Goal: Task Accomplishment & Management: Manage account settings

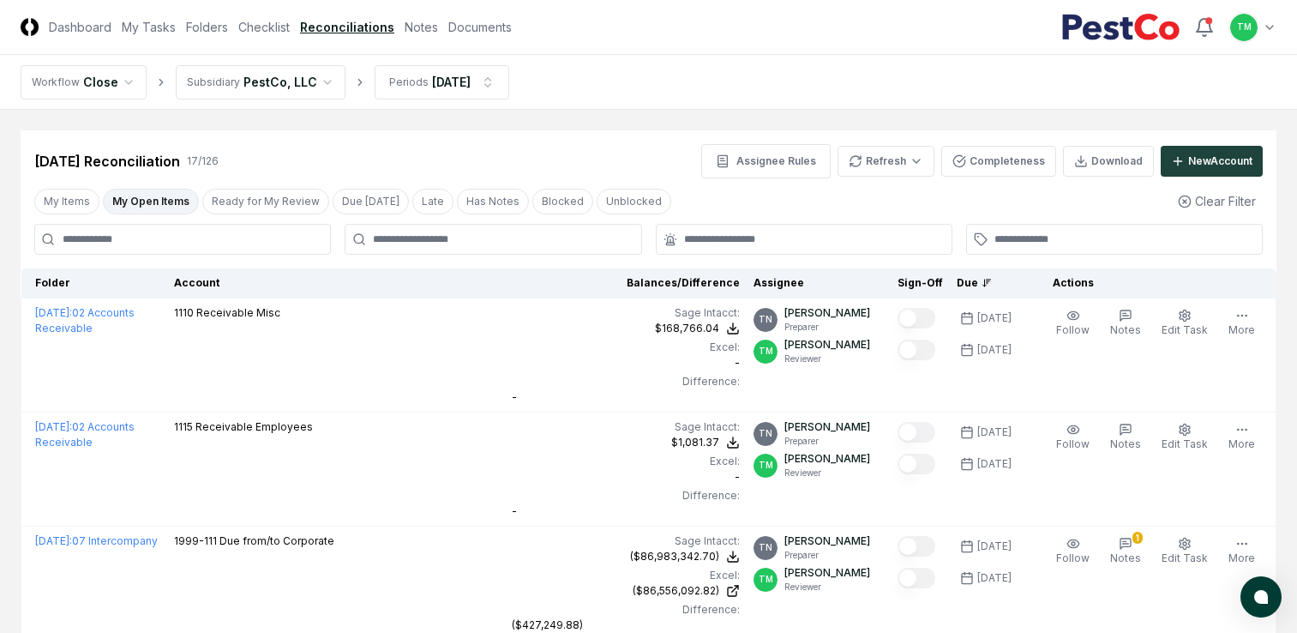
scroll to position [1714, 0]
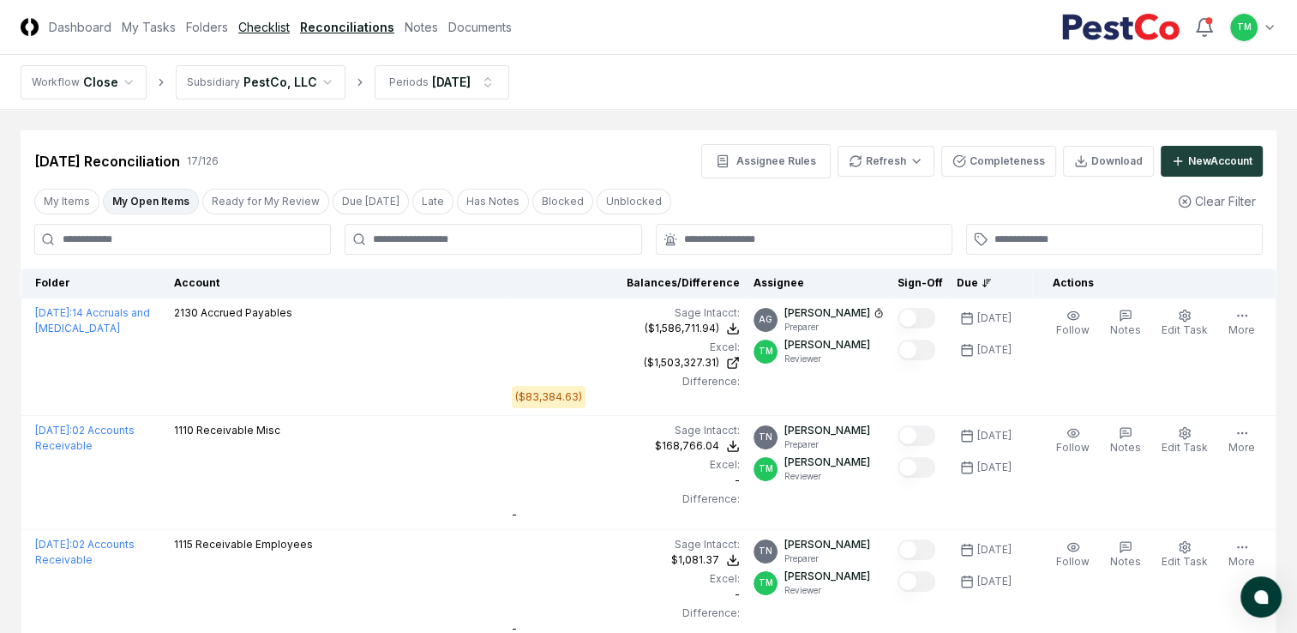
click at [277, 29] on link "Checklist" at bounding box center [263, 27] width 51 height 18
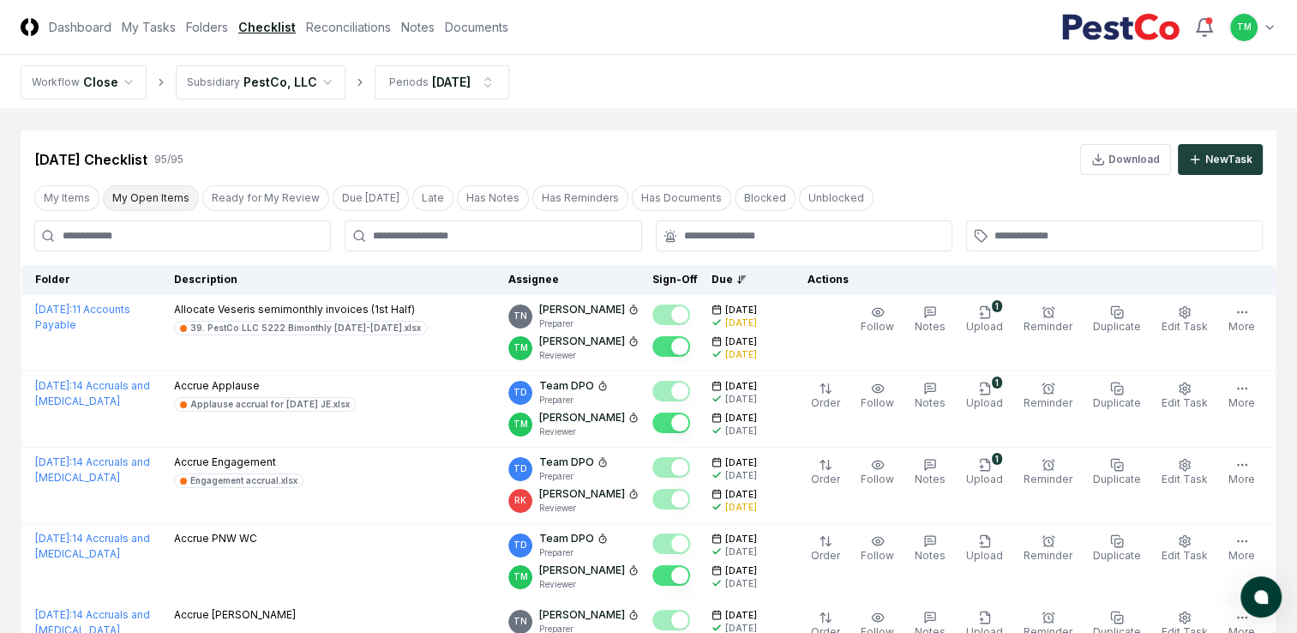
click at [145, 204] on button "My Open Items" at bounding box center [151, 198] width 96 height 26
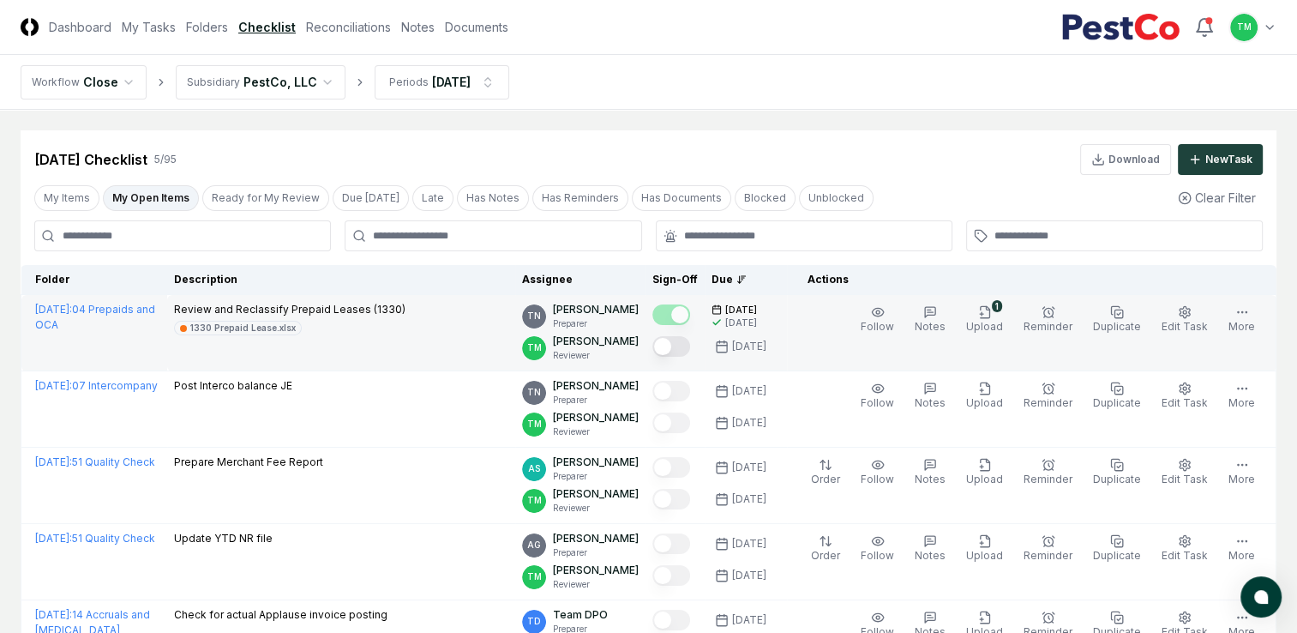
click at [690, 350] on button "Mark complete" at bounding box center [671, 346] width 38 height 21
click at [161, 195] on button "My Open Items" at bounding box center [151, 198] width 96 height 26
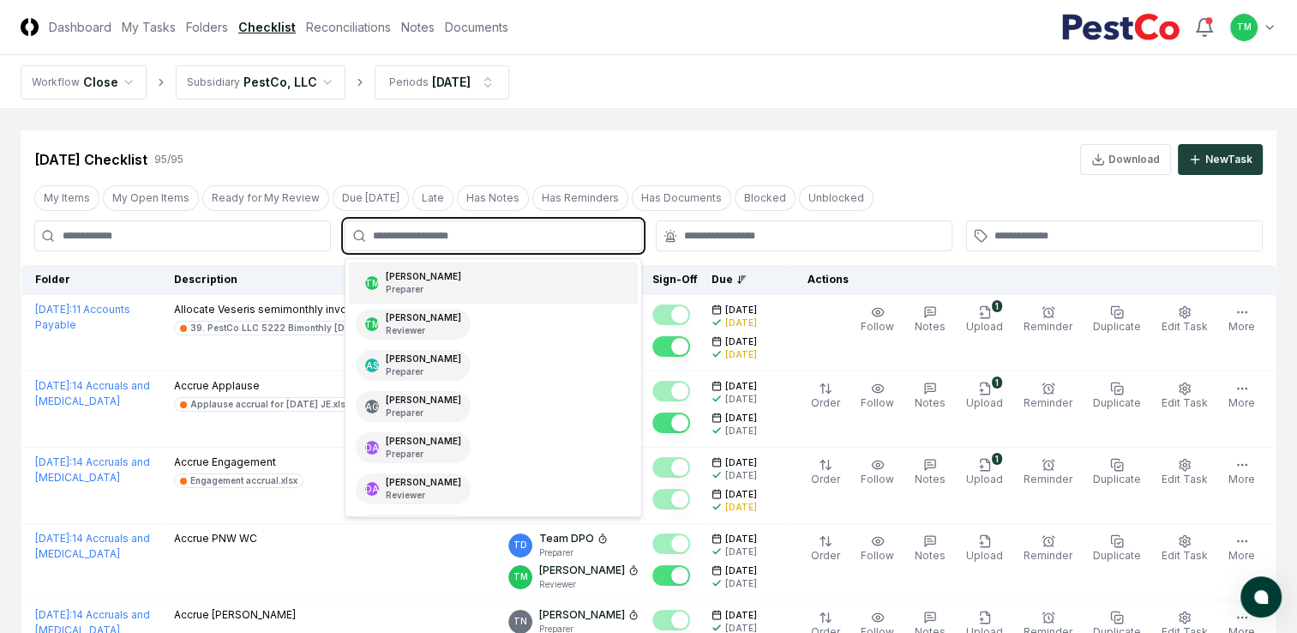
click at [507, 237] on input "text" at bounding box center [501, 235] width 257 height 15
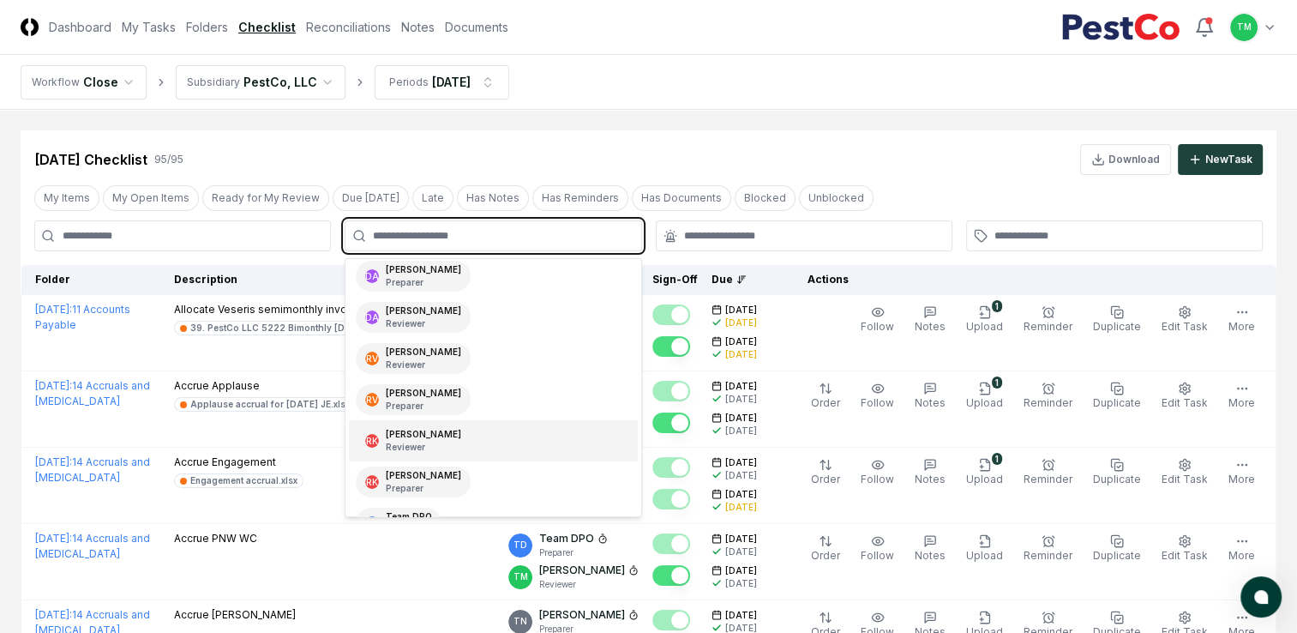
click at [453, 442] on div "[PERSON_NAME] Reviewer" at bounding box center [493, 440] width 288 height 41
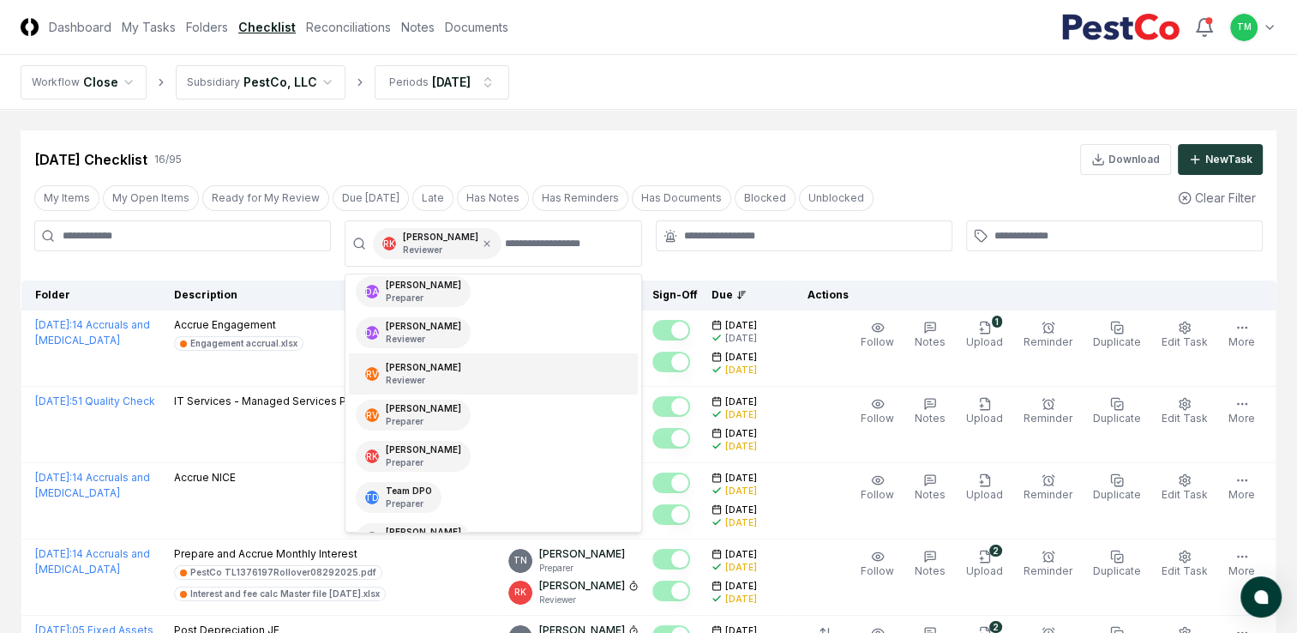
click at [892, 142] on div "[DATE] Checklist 16 / 95 Download New Task" at bounding box center [649, 152] width 1256 height 45
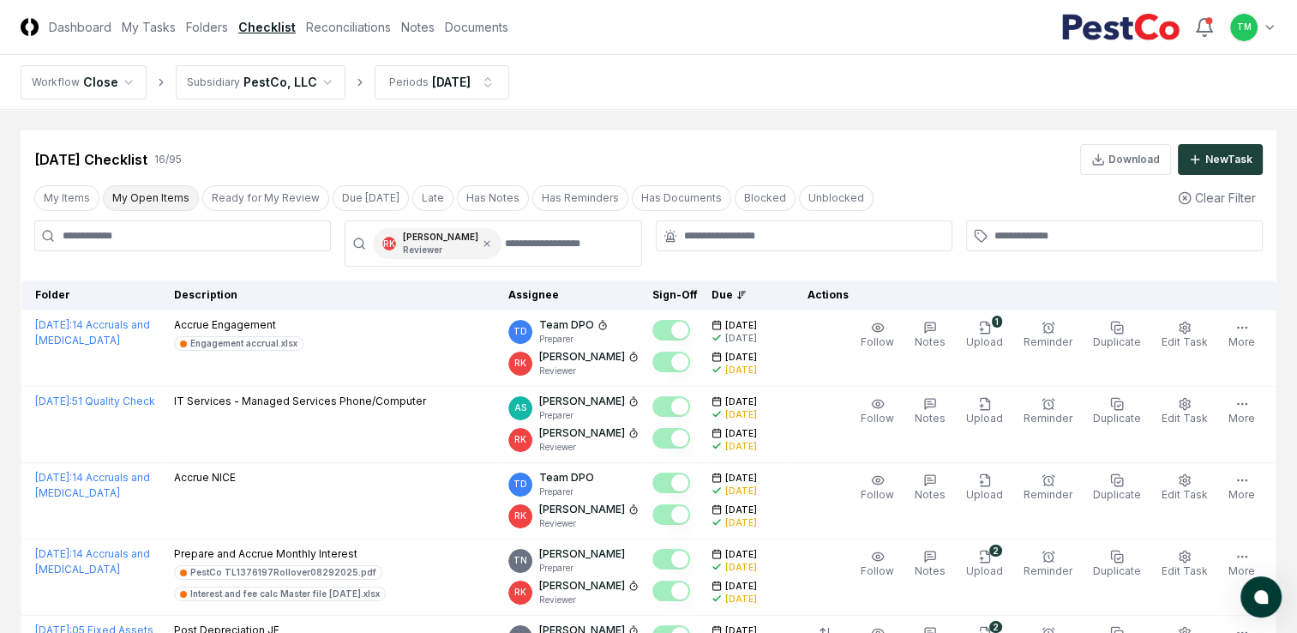
click at [154, 205] on button "My Open Items" at bounding box center [151, 198] width 96 height 26
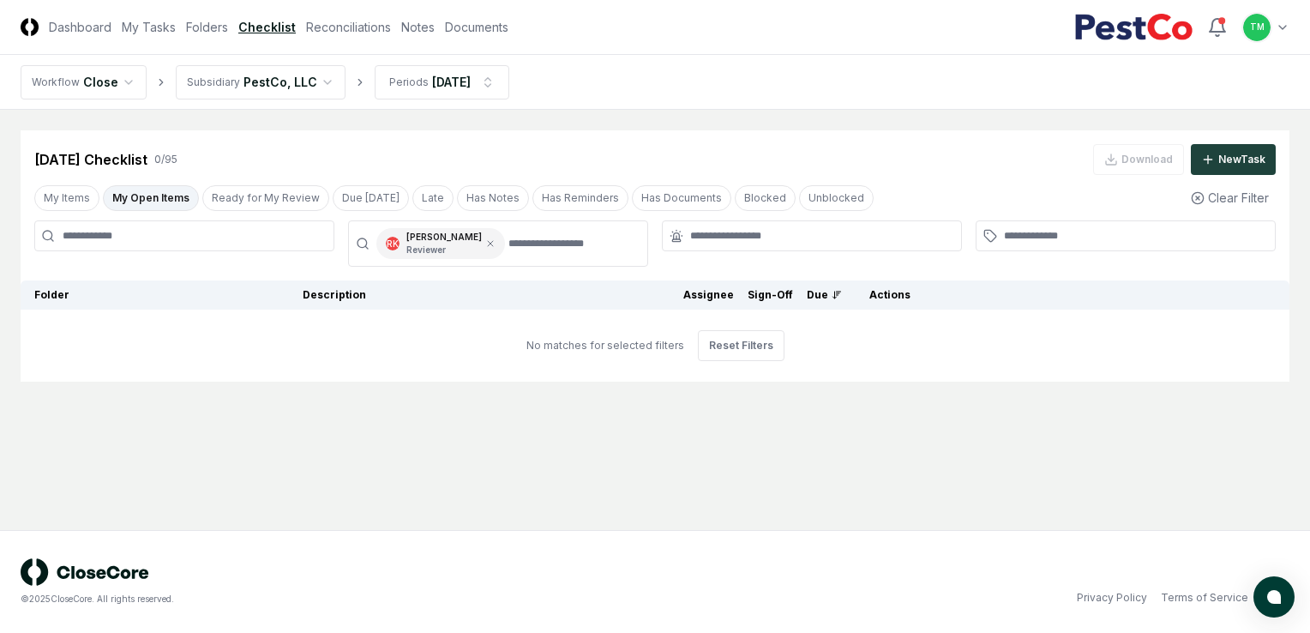
click at [159, 197] on button "My Open Items" at bounding box center [151, 198] width 96 height 26
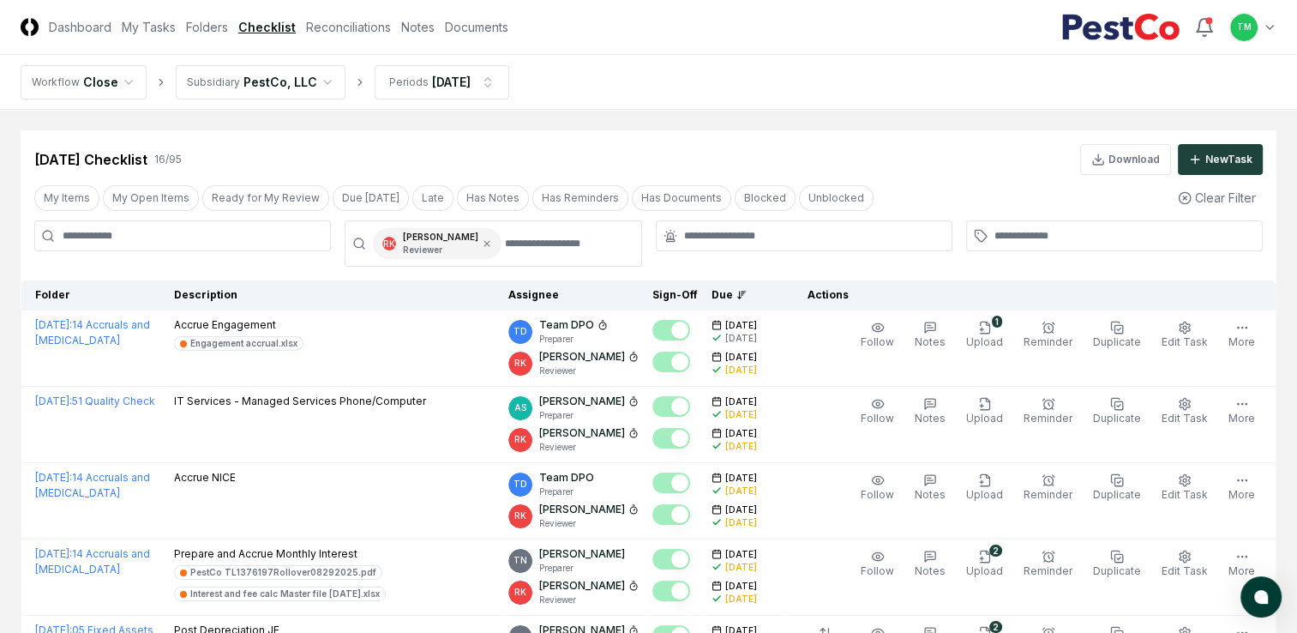
click at [343, 16] on header "CloseCore Dashboard My Tasks Folders Checklist Reconciliations Notes Documents …" at bounding box center [648, 27] width 1297 height 55
click at [343, 18] on link "Reconciliations" at bounding box center [348, 27] width 85 height 18
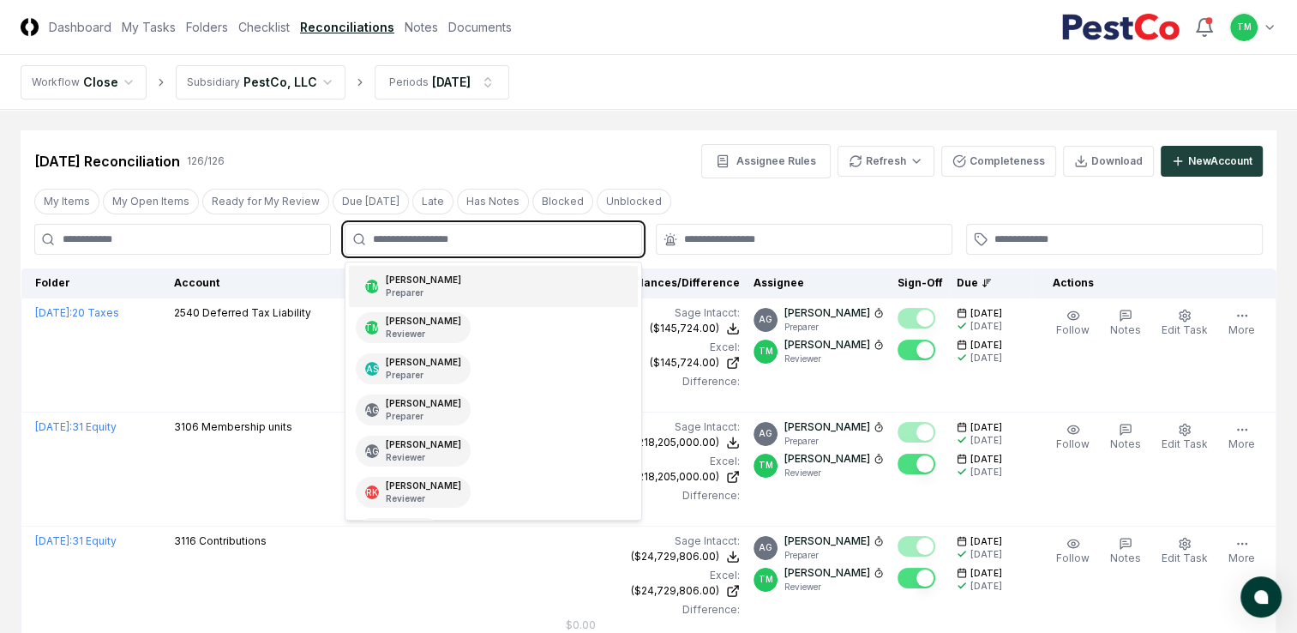
click at [472, 242] on input "text" at bounding box center [501, 238] width 257 height 15
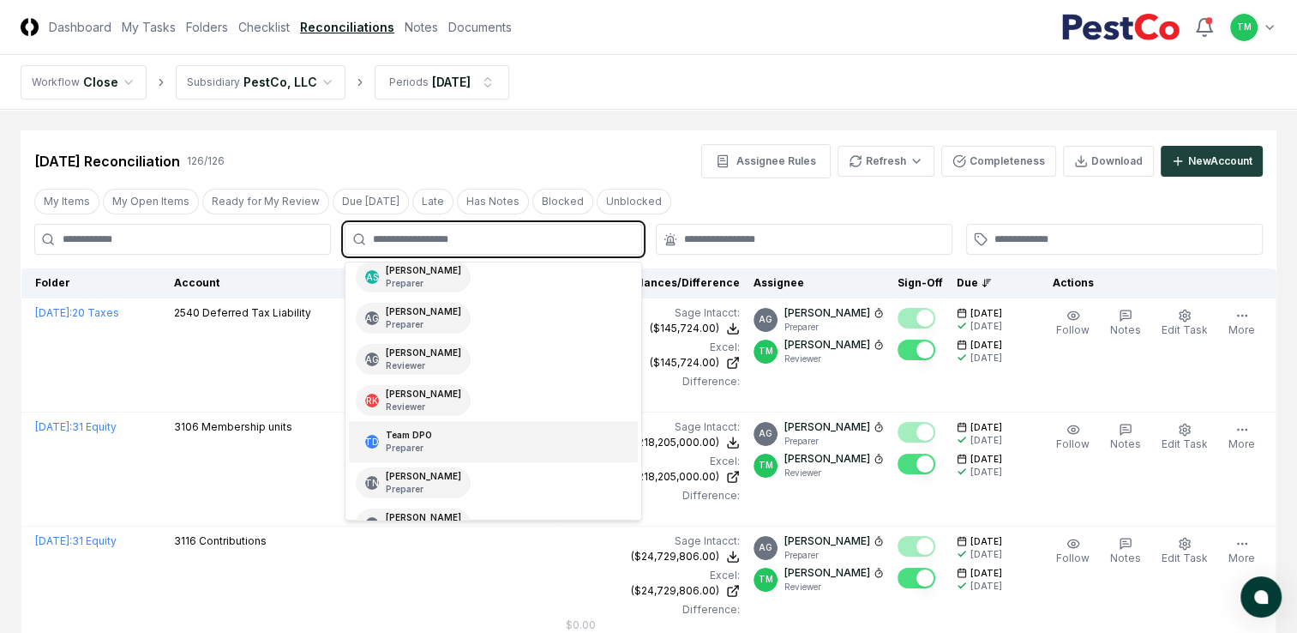
scroll to position [158, 0]
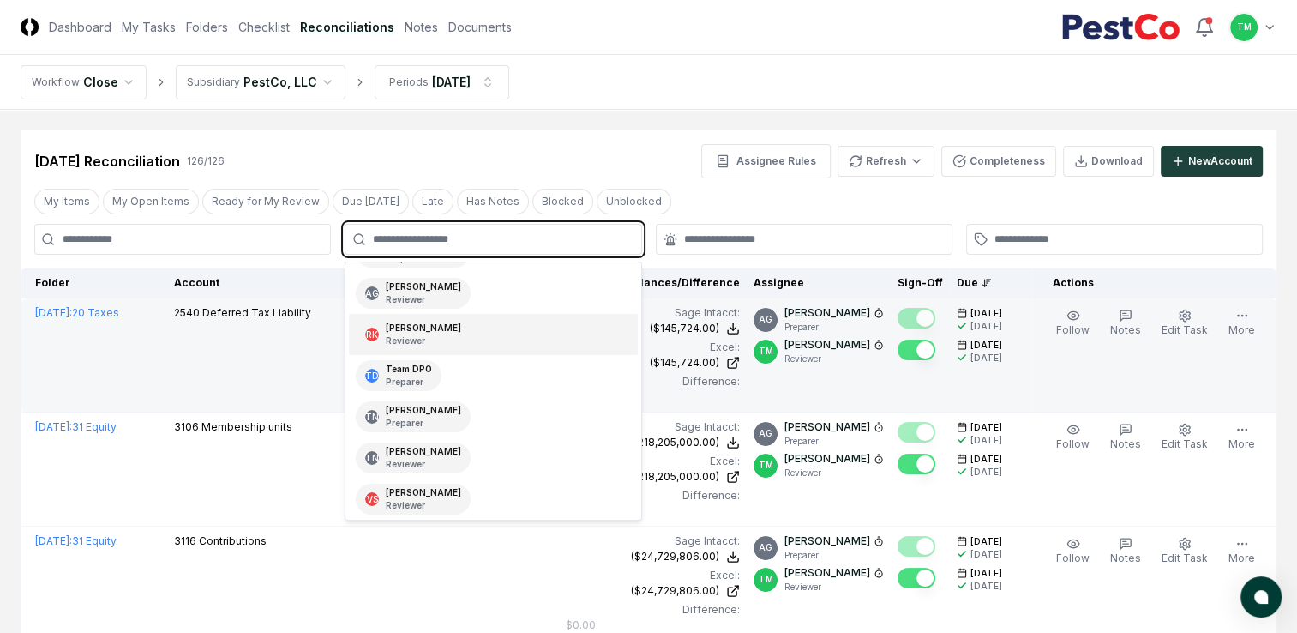
click at [400, 337] on p "Reviewer" at bounding box center [423, 340] width 75 height 13
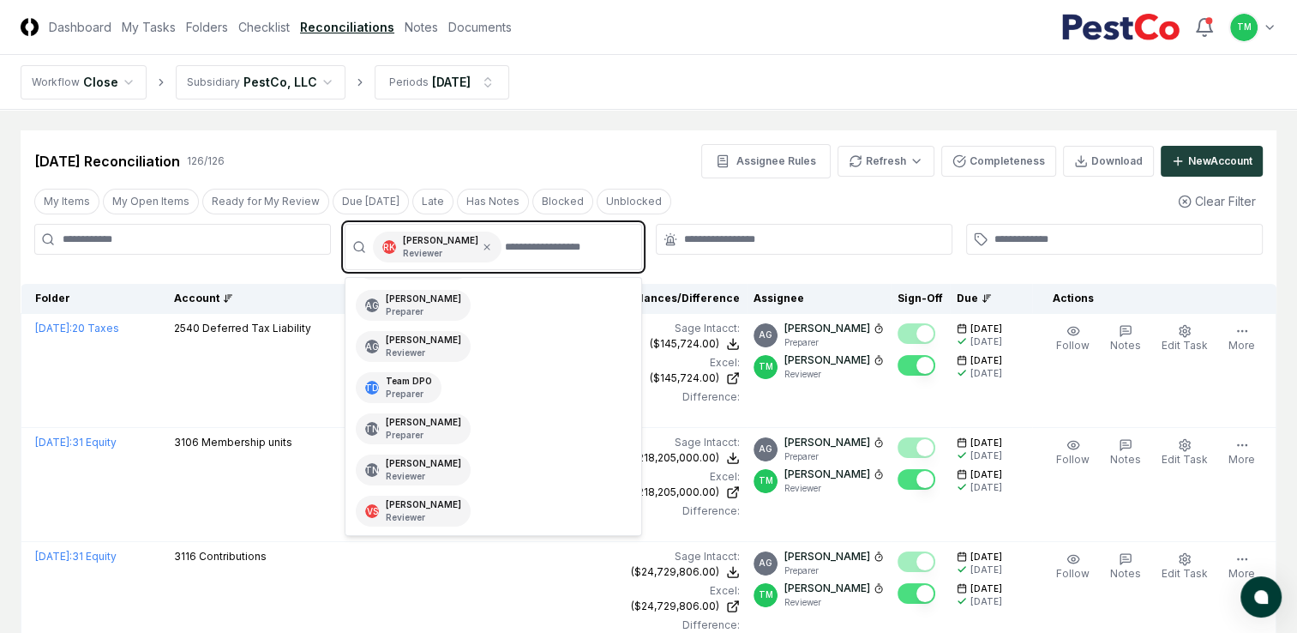
scroll to position [117, 0]
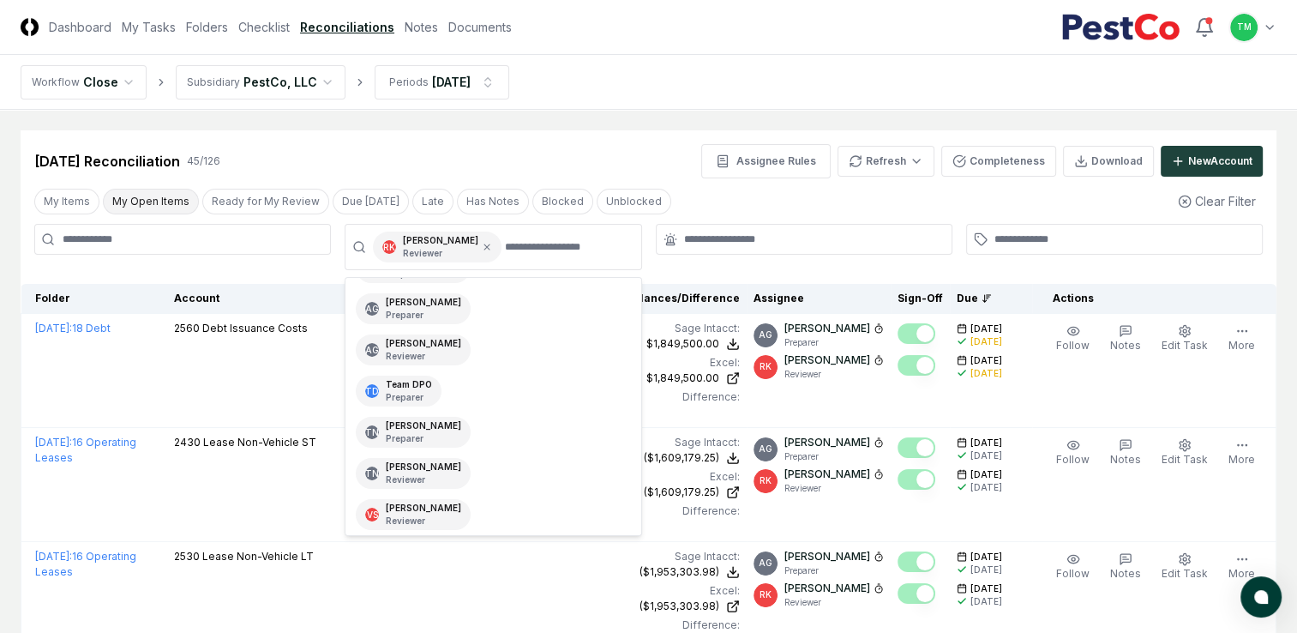
click at [167, 202] on button "My Open Items" at bounding box center [151, 202] width 96 height 26
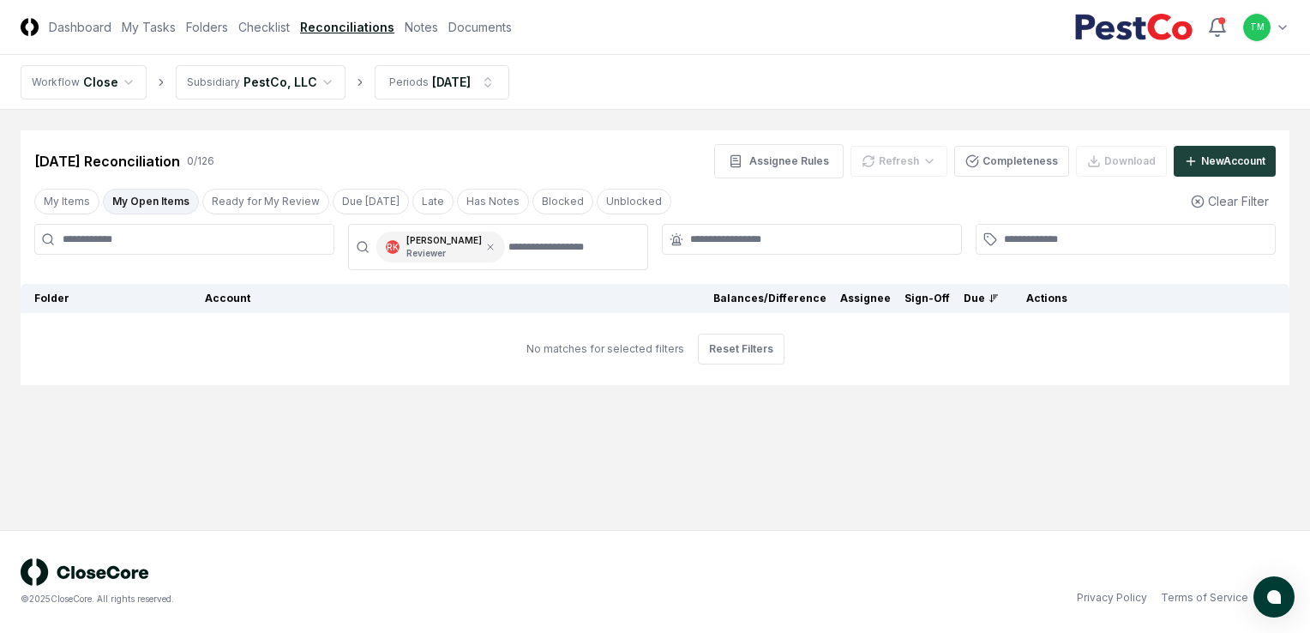
click at [167, 202] on button "My Open Items" at bounding box center [151, 202] width 96 height 26
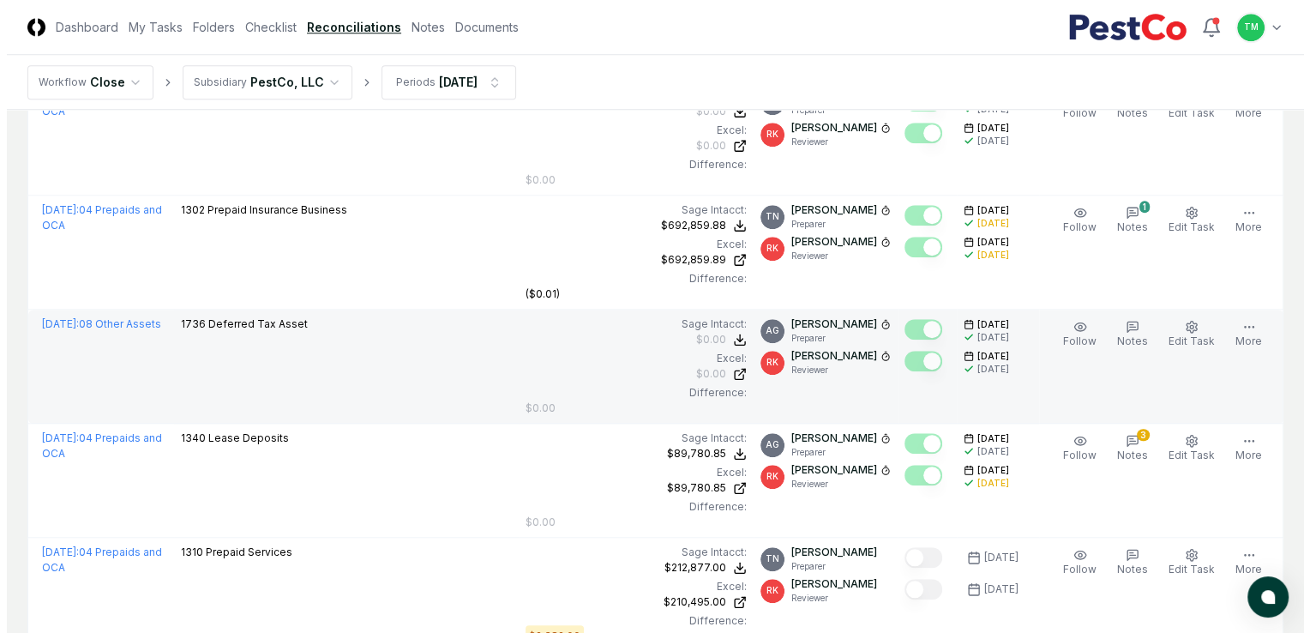
scroll to position [1629, 0]
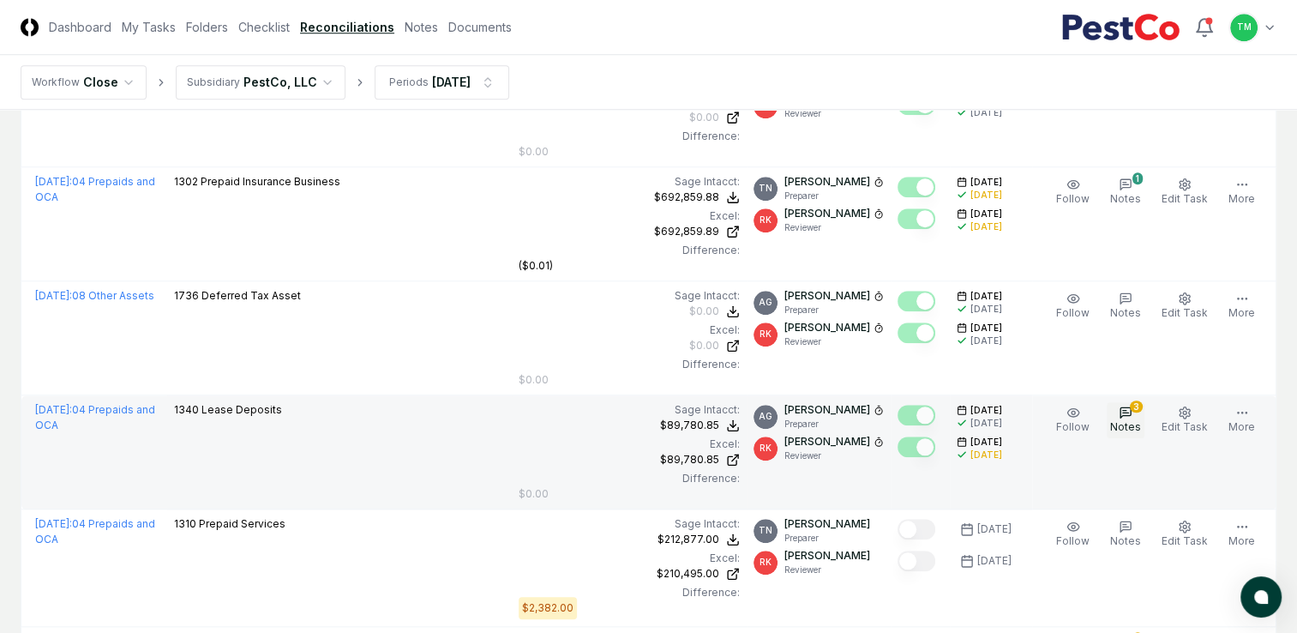
click at [1128, 414] on icon "button" at bounding box center [1126, 412] width 14 height 14
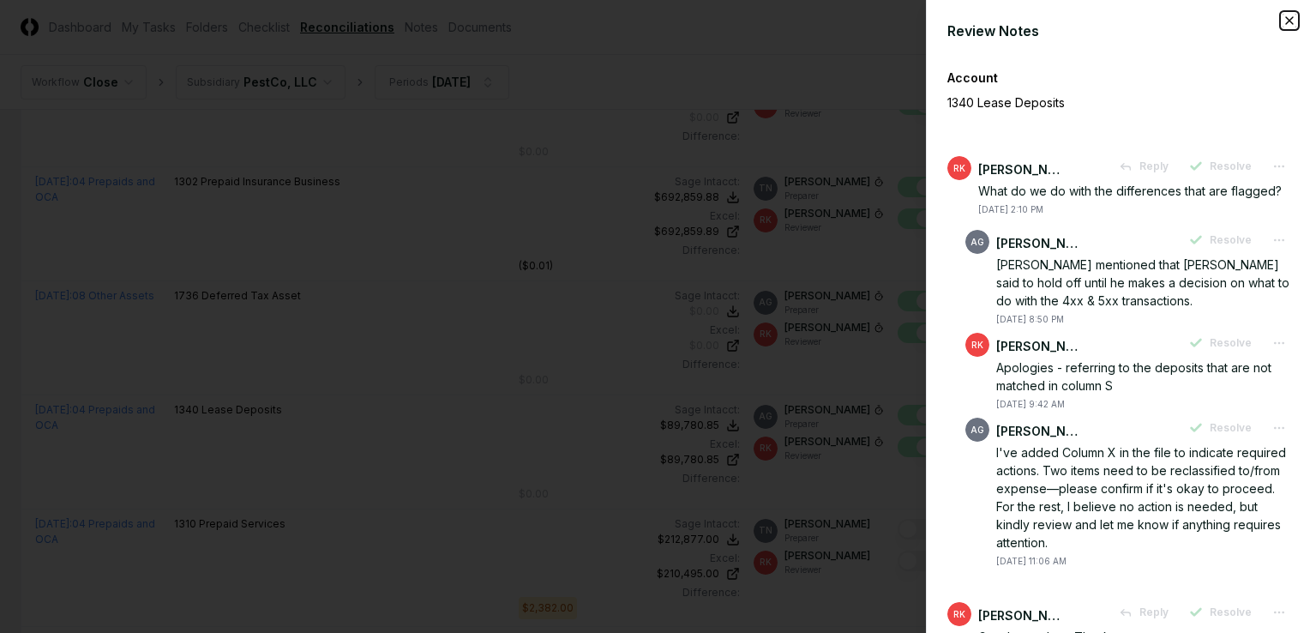
click at [1282, 22] on icon "button" at bounding box center [1289, 21] width 14 height 14
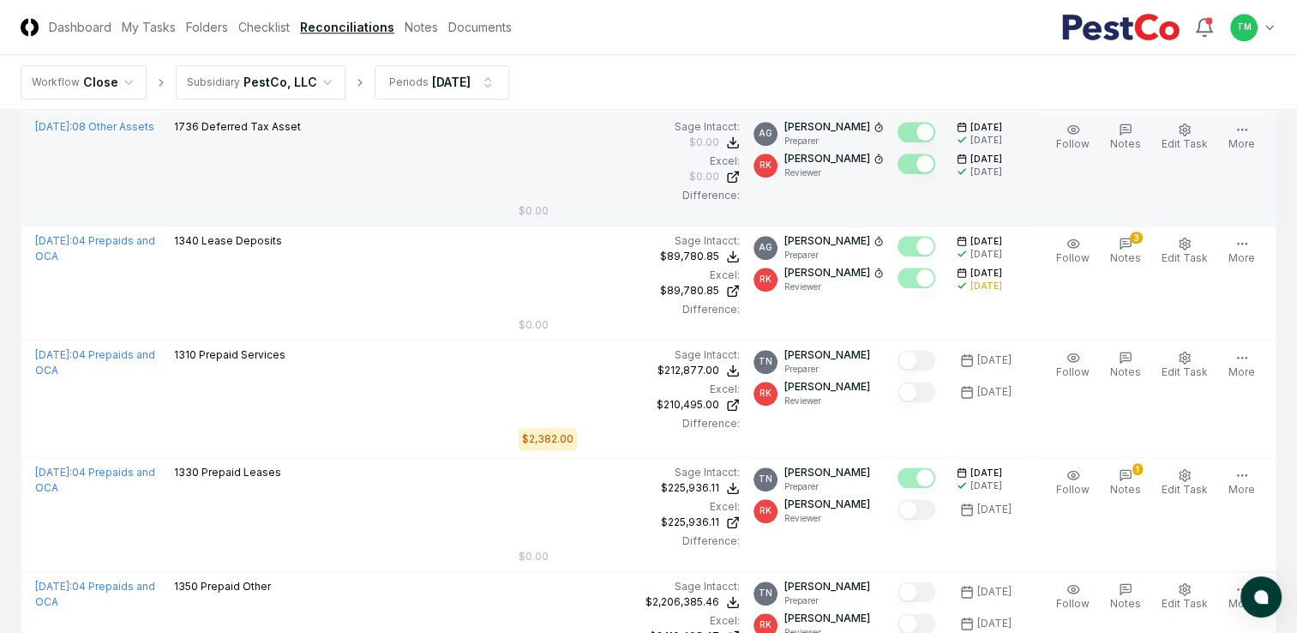
scroll to position [1886, 0]
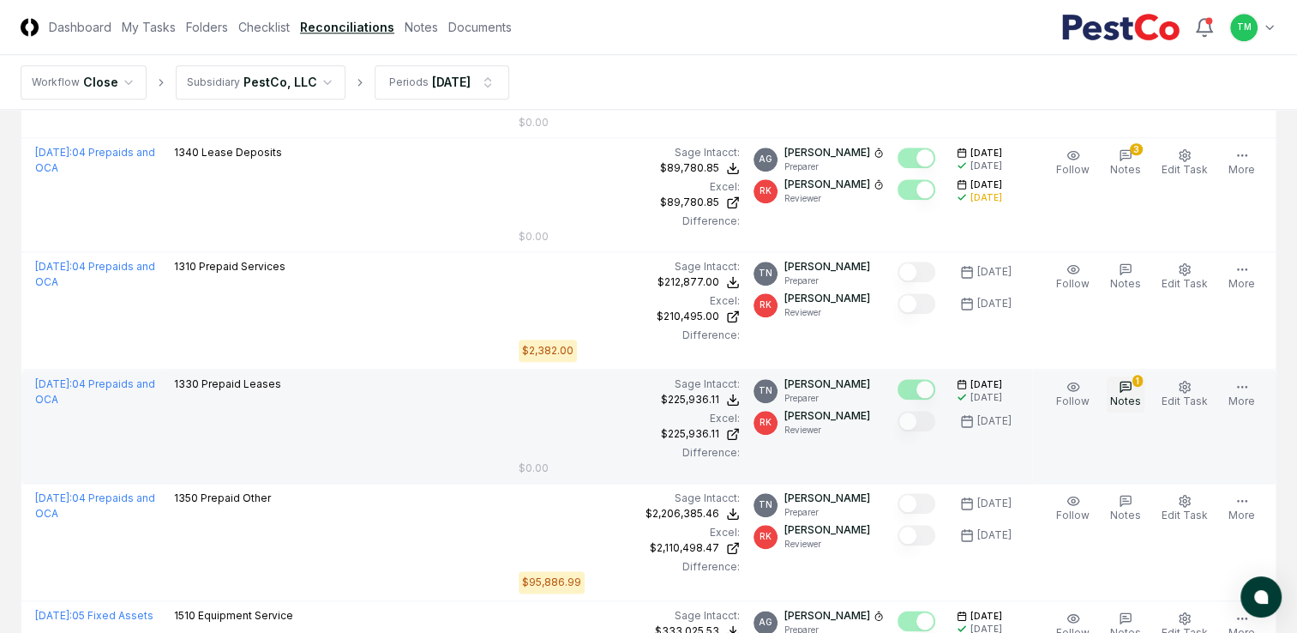
click at [1135, 394] on span "Notes" at bounding box center [1125, 400] width 31 height 13
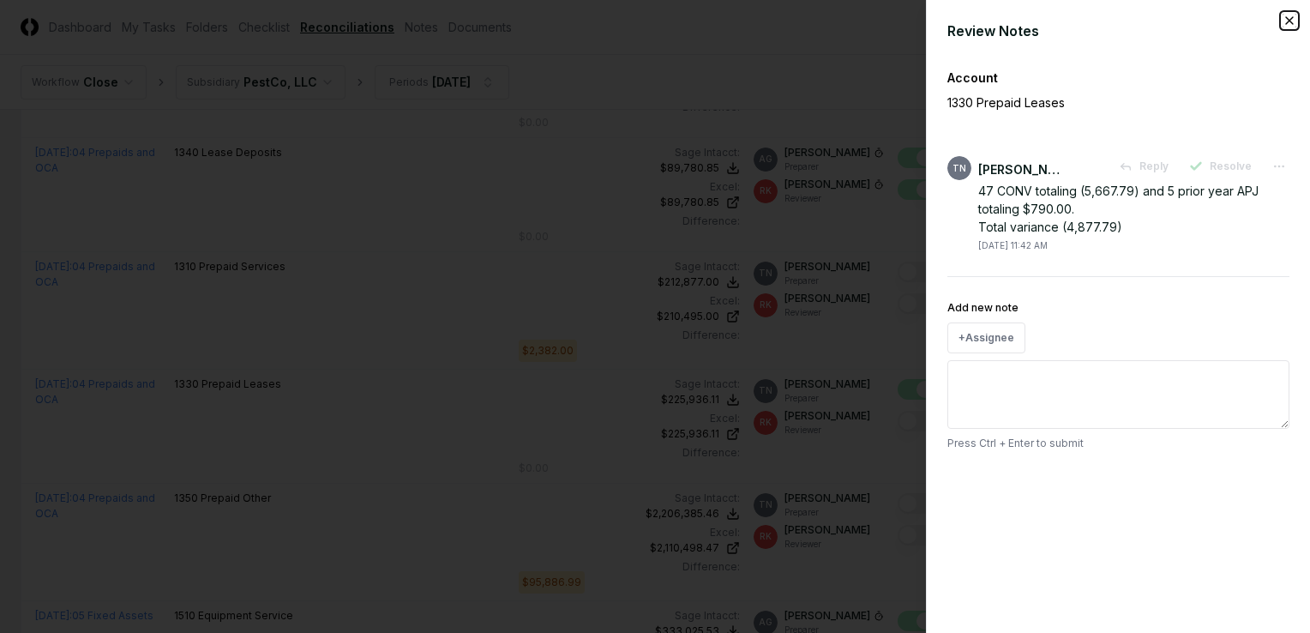
click at [1289, 20] on icon "button" at bounding box center [1289, 20] width 7 height 7
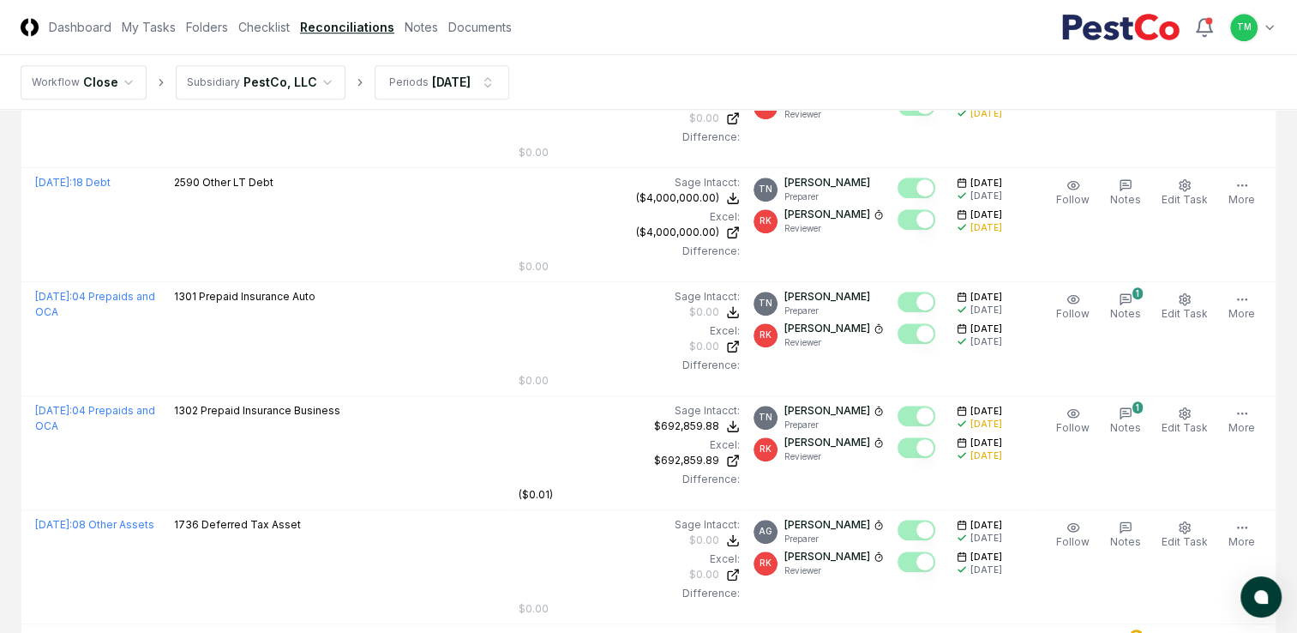
scroll to position [1401, 0]
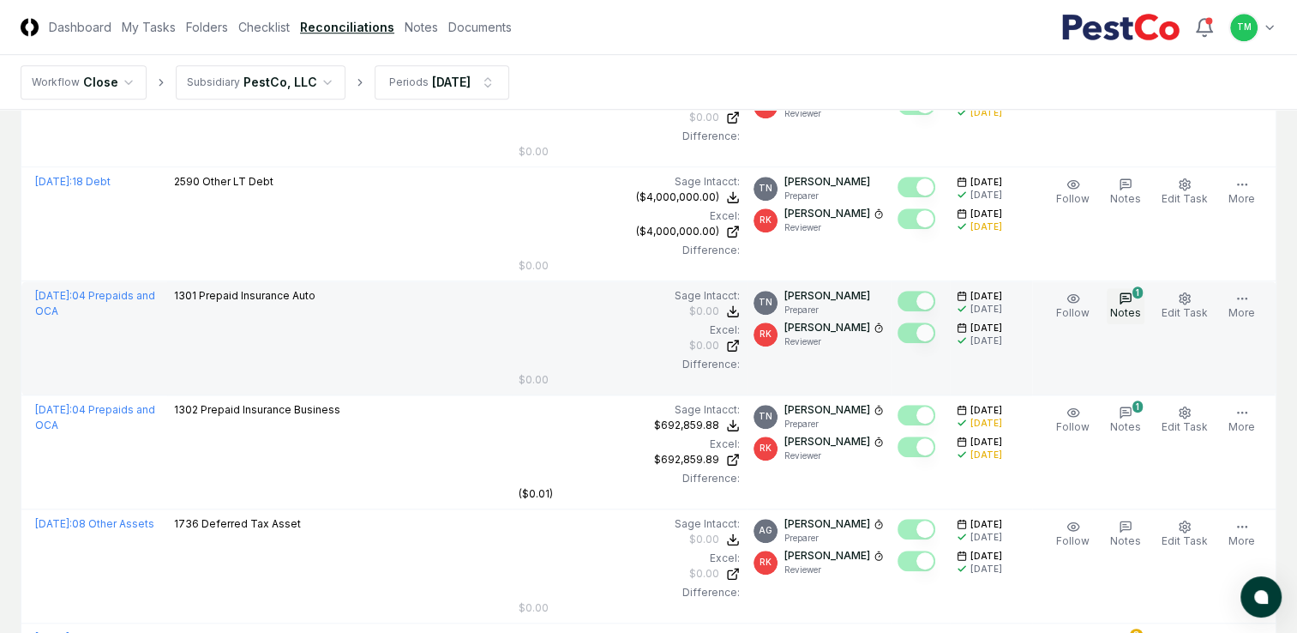
click at [1128, 306] on span "Notes" at bounding box center [1125, 312] width 31 height 13
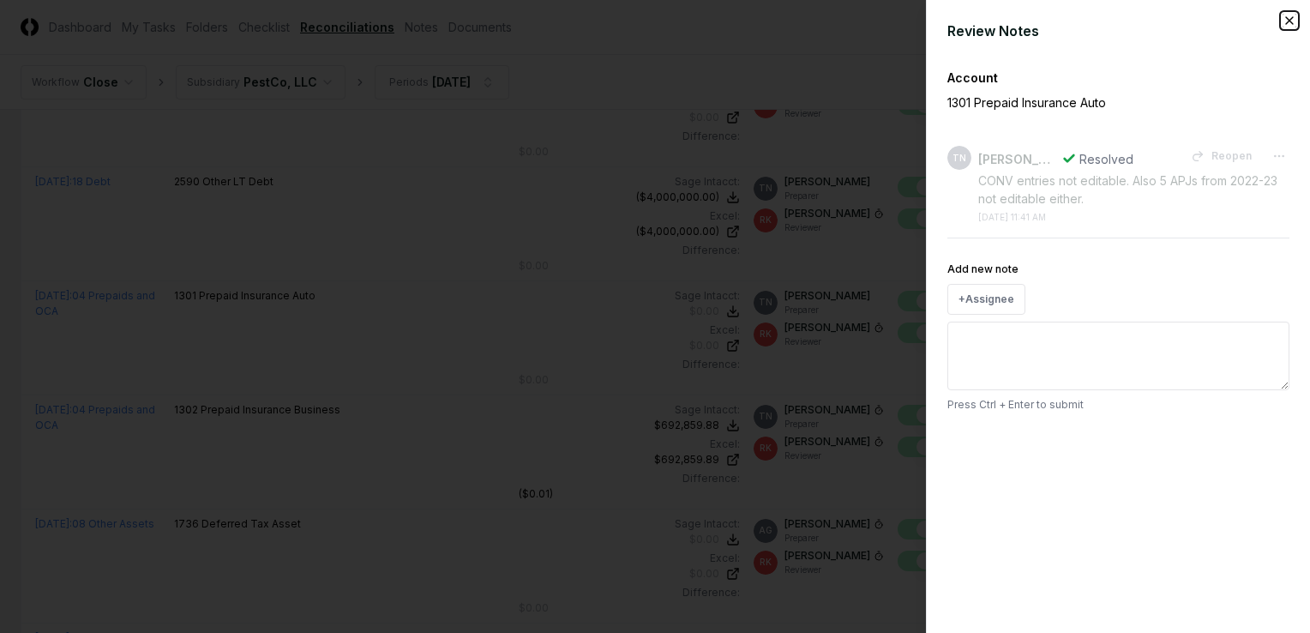
click at [1285, 25] on icon "button" at bounding box center [1289, 21] width 14 height 14
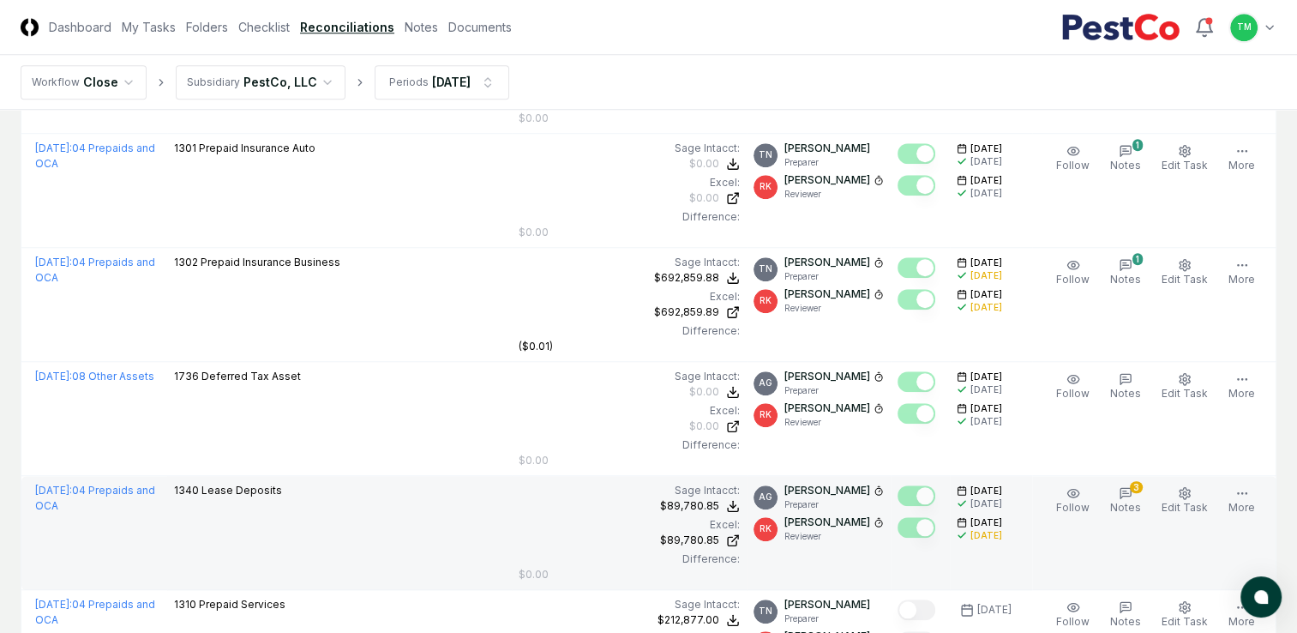
scroll to position [1572, 0]
